Goal: Transaction & Acquisition: Purchase product/service

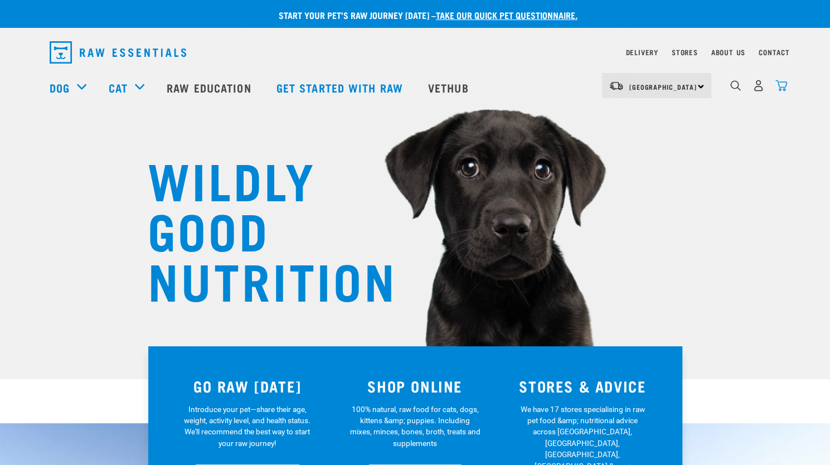
click at [784, 90] on img "dropdown navigation" at bounding box center [781, 86] width 12 height 12
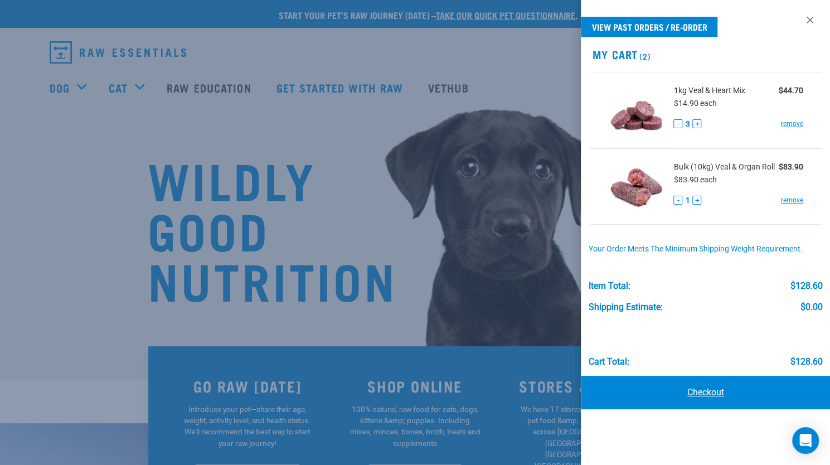
click at [687, 391] on link "Checkout" at bounding box center [705, 392] width 249 height 33
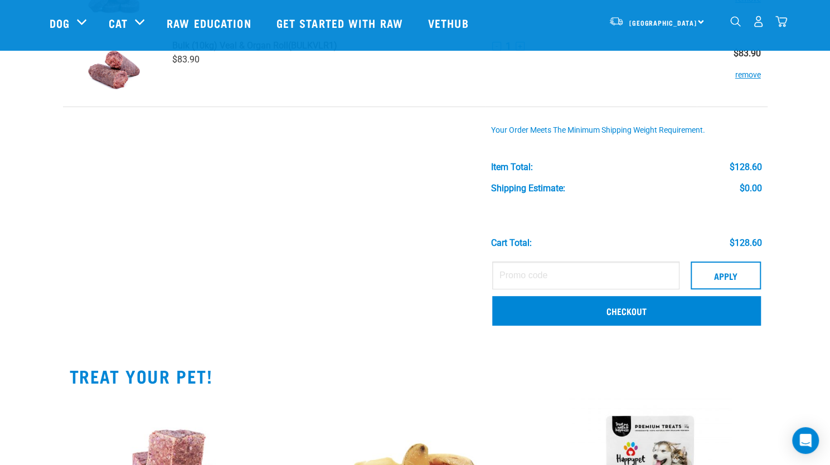
scroll to position [140, 0]
click at [677, 304] on link "Checkout" at bounding box center [626, 309] width 269 height 29
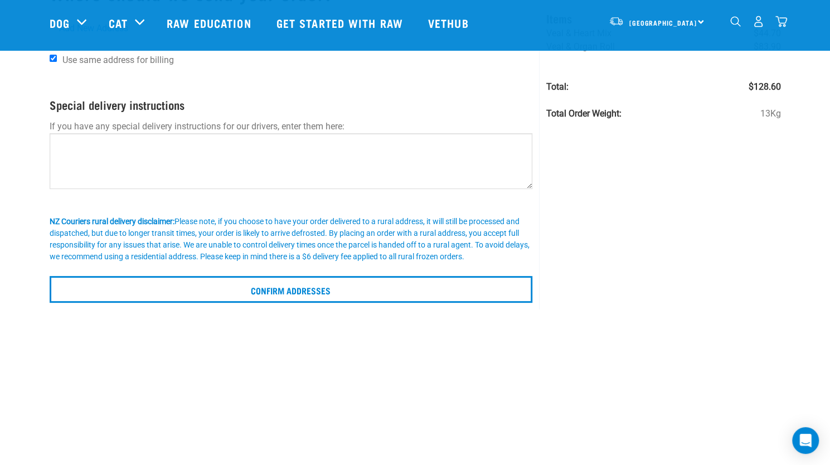
scroll to position [105, 0]
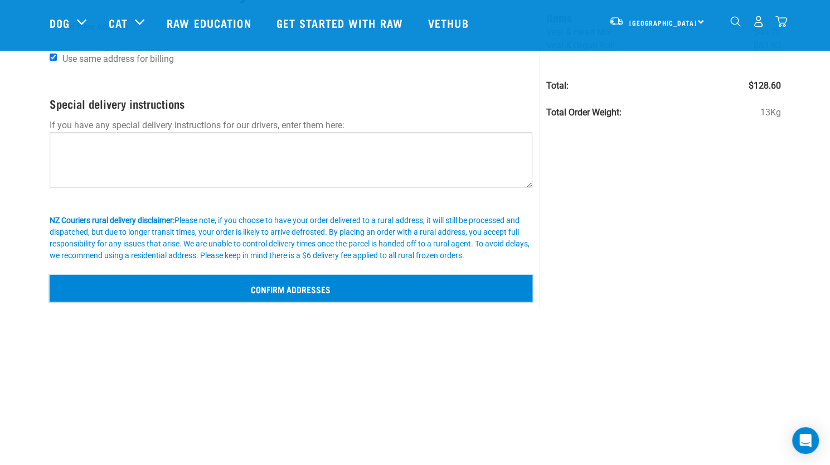
click at [211, 280] on input "Confirm addresses" at bounding box center [291, 288] width 483 height 27
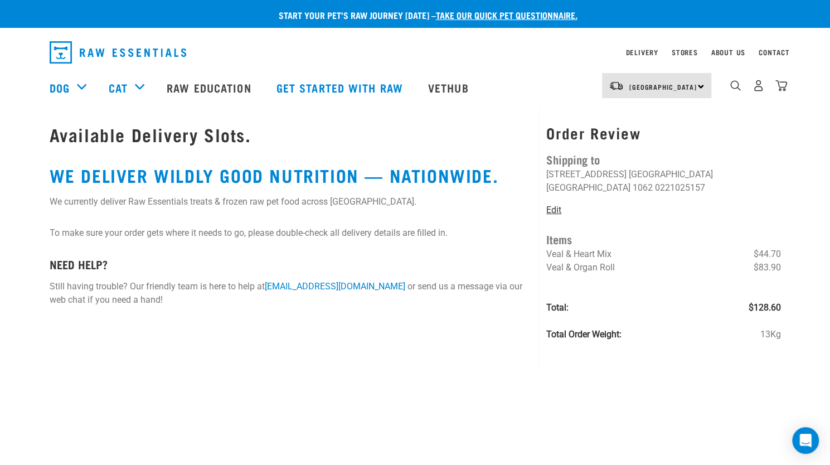
click at [552, 210] on link "Edit" at bounding box center [553, 210] width 15 height 11
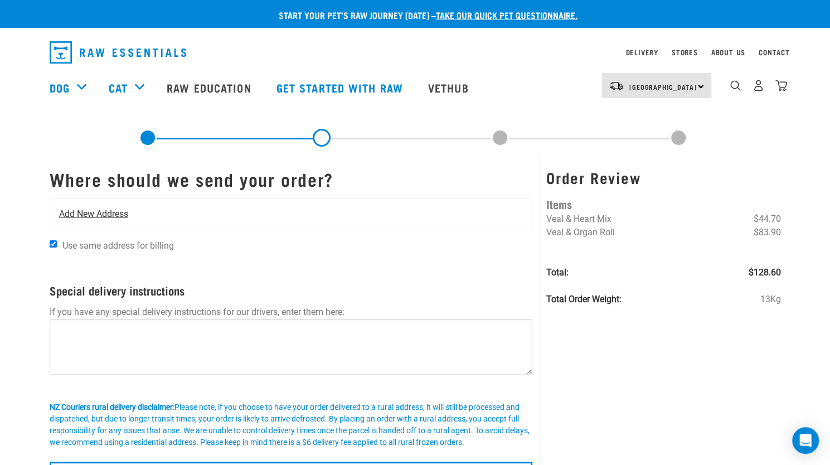
click at [78, 213] on span "Add New Address" at bounding box center [93, 213] width 69 height 13
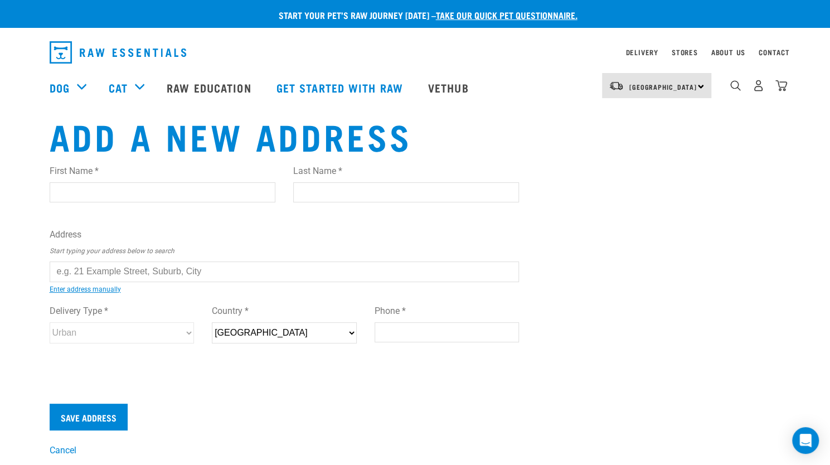
click at [132, 279] on input "text" at bounding box center [285, 271] width 470 height 20
paste input "[STREET_ADDRESS]"
click at [184, 293] on div "First Name * Last Name * Address Start typing your address below to search 3170…" at bounding box center [285, 265] width 470 height 218
type input "270 Panama Road, Mount Wellington, Auckland 1062"
type input "270 Panama Road"
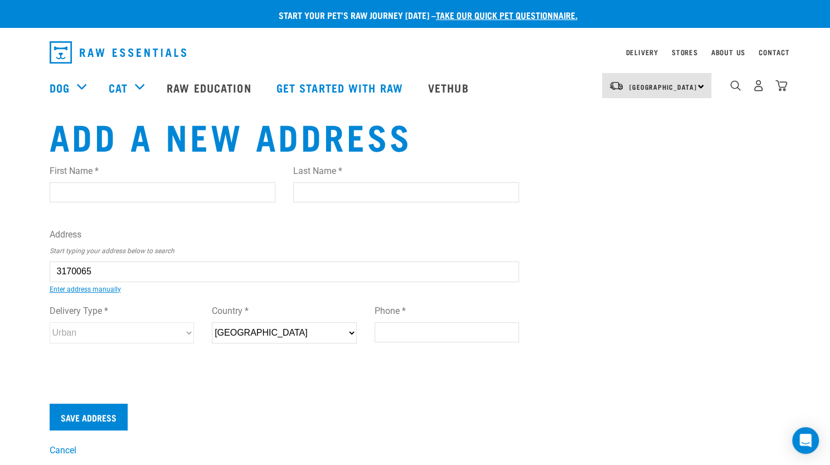
type input "Mount Wellington"
type input "Auckland"
select select "AUK"
type input "1062"
select select "Urban"
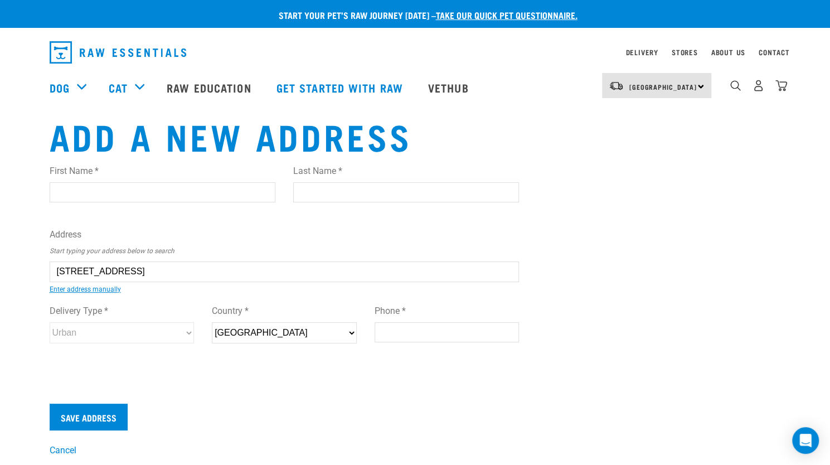
type input "270 Panama Road, Mount Wellington, Auckland 1062"
click at [425, 325] on input "Phone *" at bounding box center [447, 332] width 145 height 20
paste input "0221025157"
type input "0221025157"
click at [215, 200] on input "First Name *" at bounding box center [163, 192] width 226 height 20
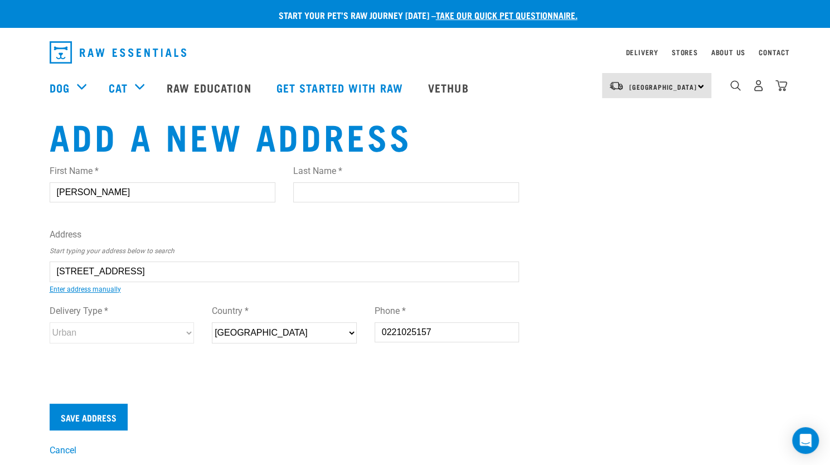
click at [320, 184] on input "Last Name *" at bounding box center [406, 192] width 226 height 20
click at [186, 197] on input "Ali" at bounding box center [163, 192] width 226 height 20
type input "Alison"
click at [348, 200] on input "Last Name *" at bounding box center [406, 192] width 226 height 20
click at [105, 412] on input "Save Address" at bounding box center [89, 417] width 78 height 27
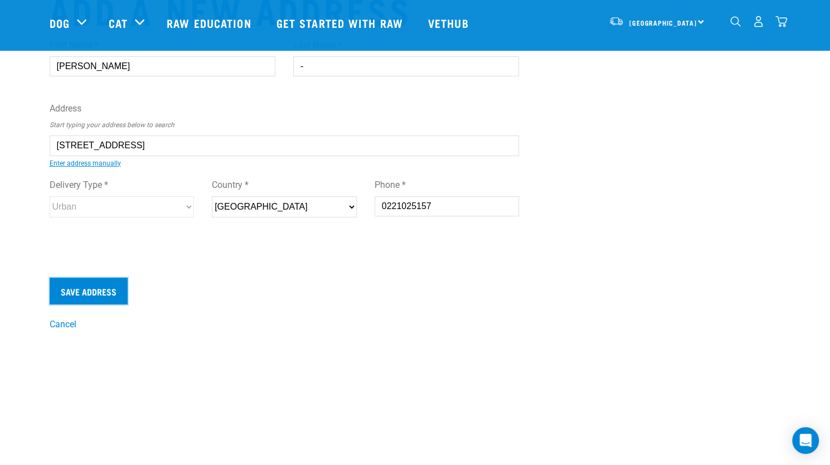
scroll to position [45, 0]
click at [110, 298] on input "Save Address" at bounding box center [89, 290] width 78 height 27
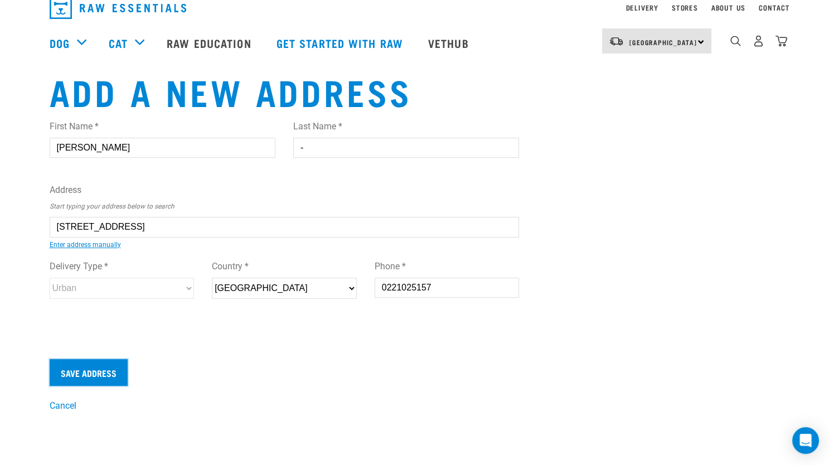
scroll to position [0, 0]
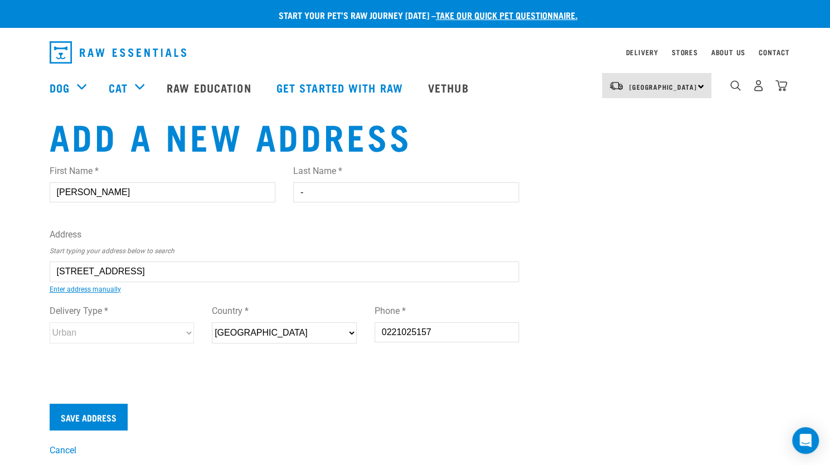
click at [315, 192] on input "-" at bounding box center [406, 192] width 226 height 20
type input "-"
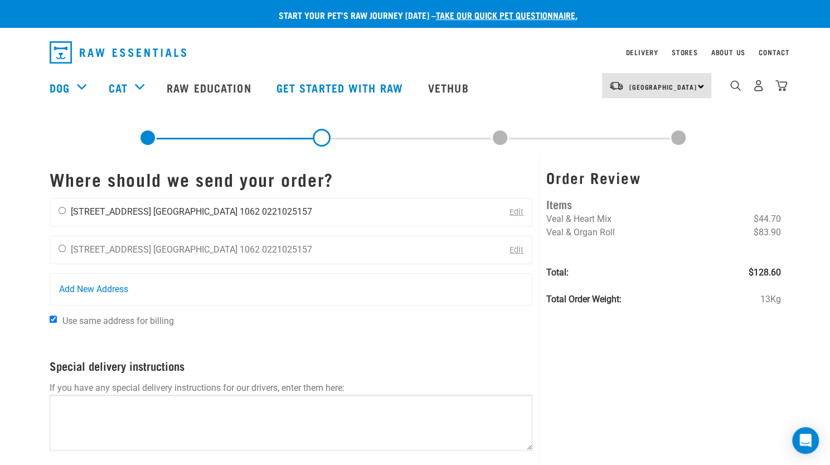
click at [61, 213] on input "radio" at bounding box center [62, 210] width 7 height 7
radio input "true"
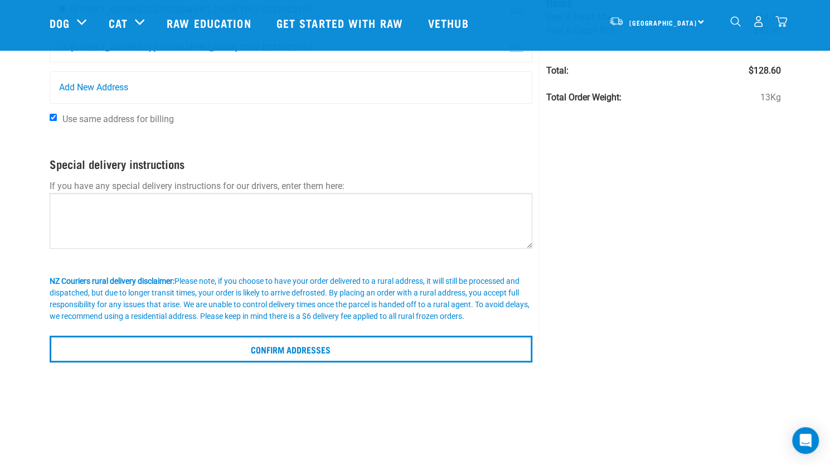
scroll to position [119, 0]
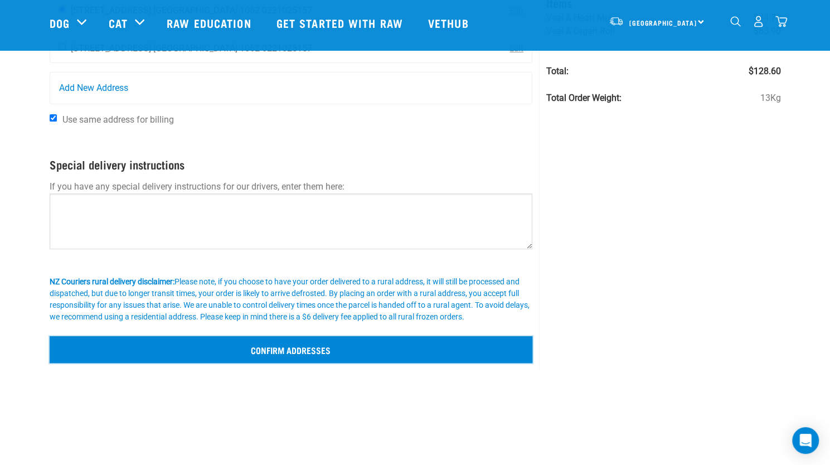
click at [245, 344] on input "Confirm addresses" at bounding box center [291, 349] width 483 height 27
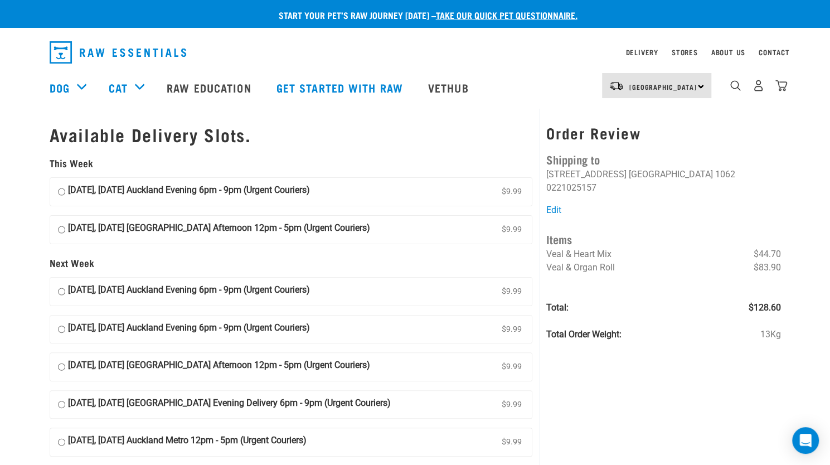
click at [59, 190] on input "29 August, Friday Auckland Evening 6pm - 9pm (Urgent Couriers) $9.99" at bounding box center [61, 191] width 7 height 17
radio input "true"
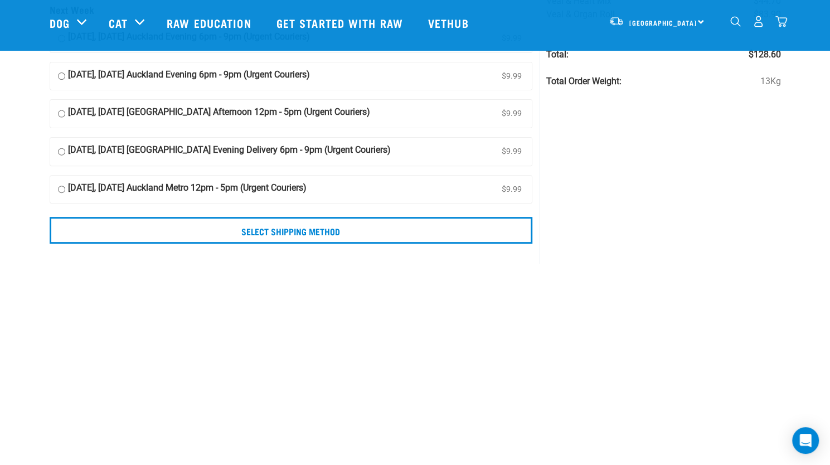
scroll to position [162, 0]
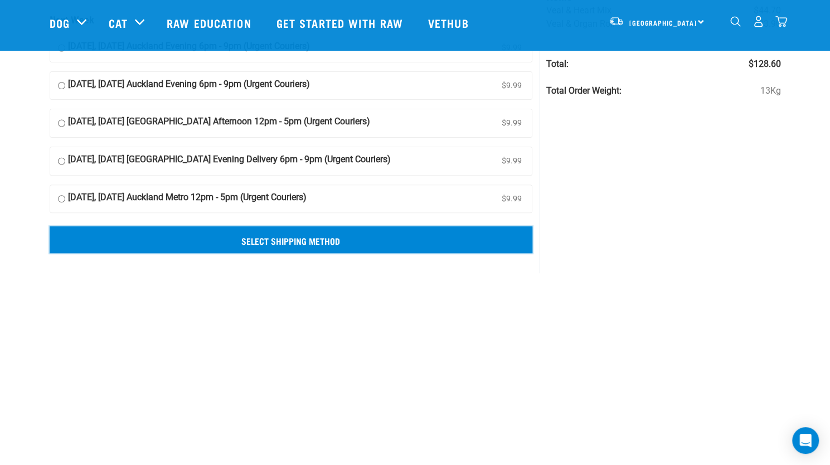
click at [347, 234] on input "Select Shipping Method" at bounding box center [291, 239] width 483 height 27
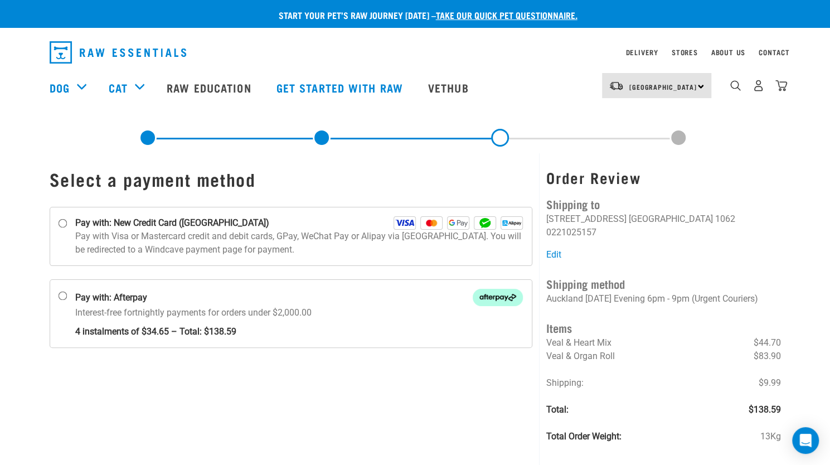
click at [760, 86] on link "dropdown navigation" at bounding box center [758, 89] width 12 height 6
click at [759, 86] on img "dropdown navigation" at bounding box center [758, 86] width 12 height 12
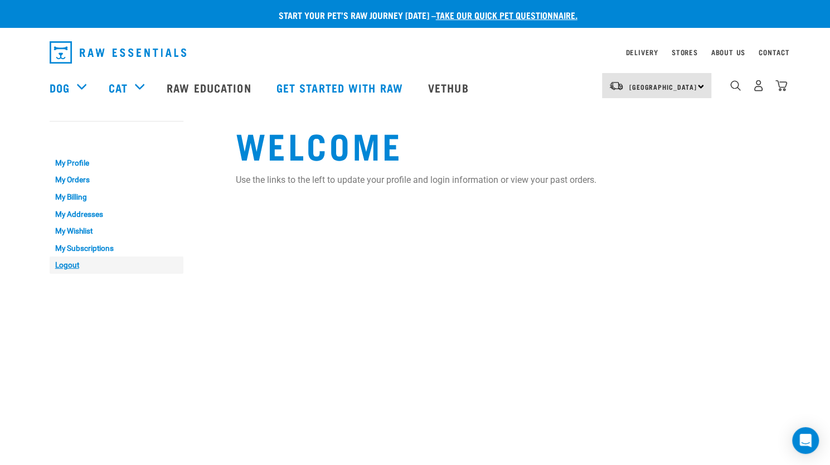
click at [69, 263] on link "Logout" at bounding box center [117, 264] width 134 height 17
